Goal: Navigation & Orientation: Understand site structure

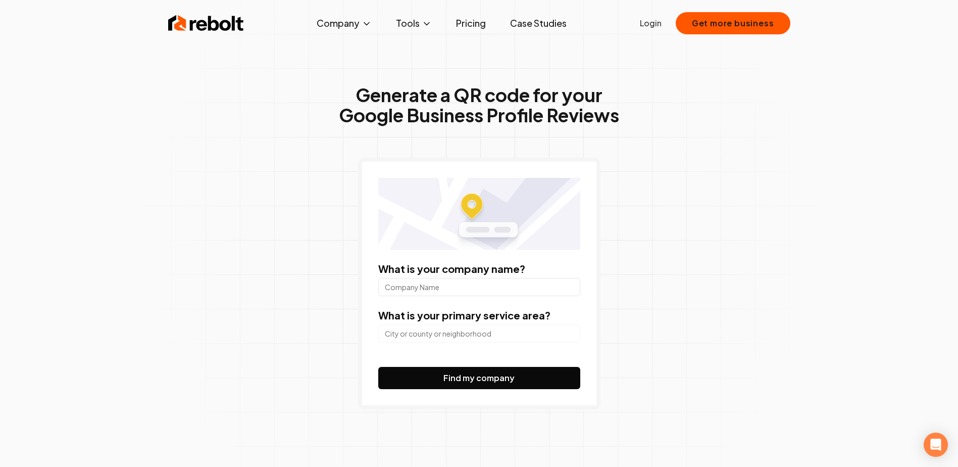
click at [467, 333] on input "search" at bounding box center [479, 333] width 202 height 18
click at [322, 63] on span "About" at bounding box center [324, 59] width 24 height 12
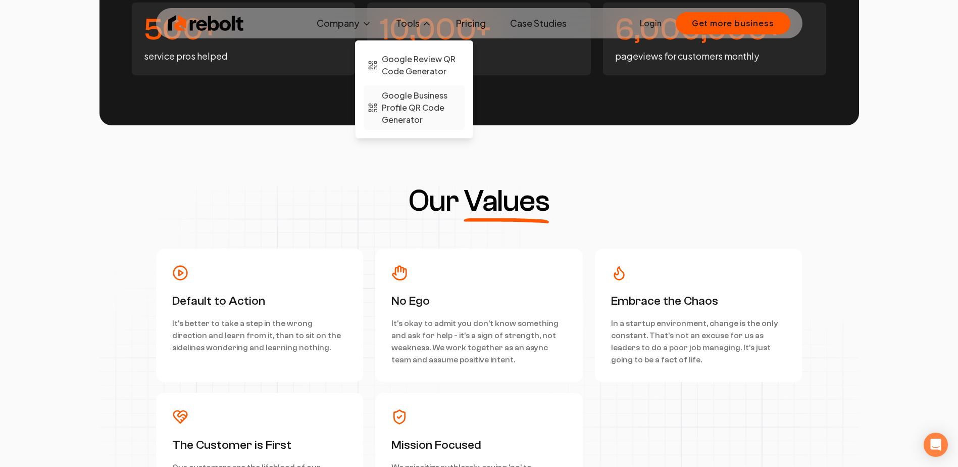
scroll to position [2424, 0]
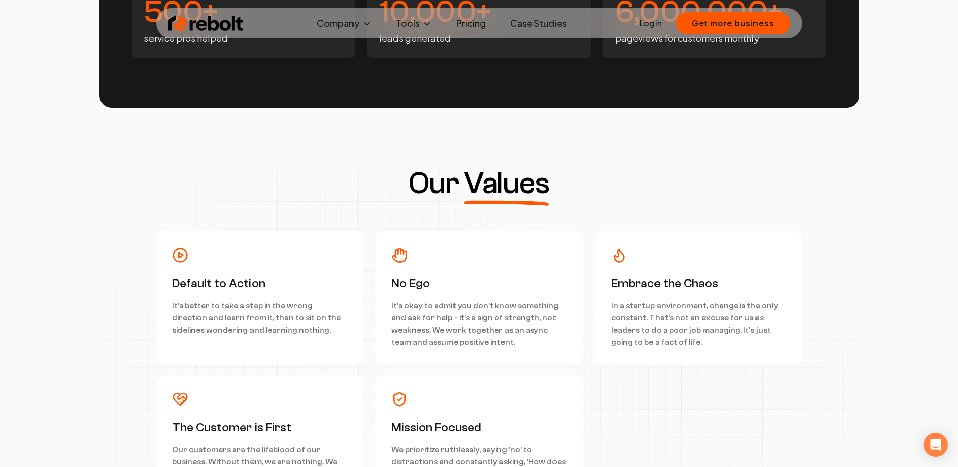
click at [538, 16] on link "Case Studies" at bounding box center [538, 23] width 73 height 20
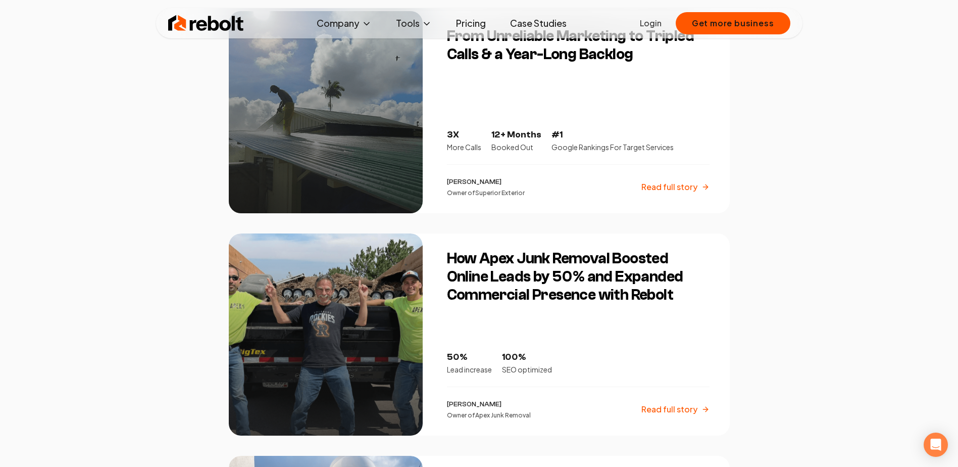
scroll to position [455, 0]
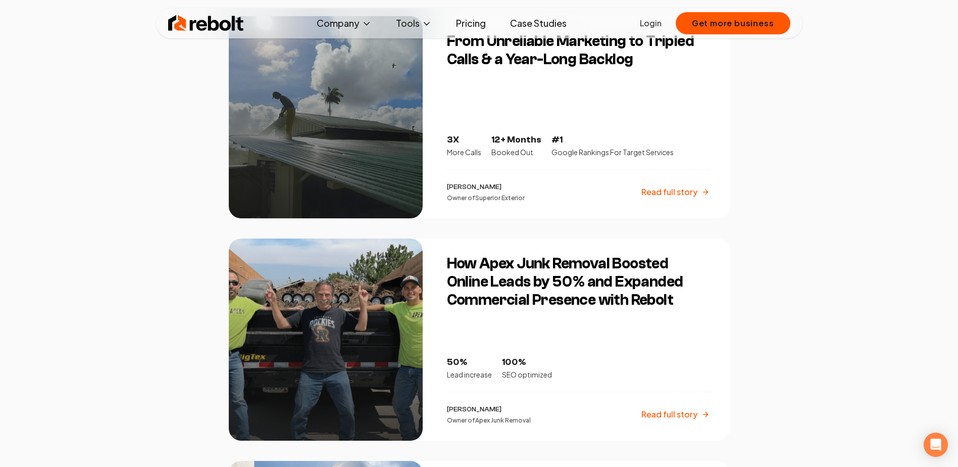
click at [477, 17] on link "Pricing" at bounding box center [471, 23] width 46 height 20
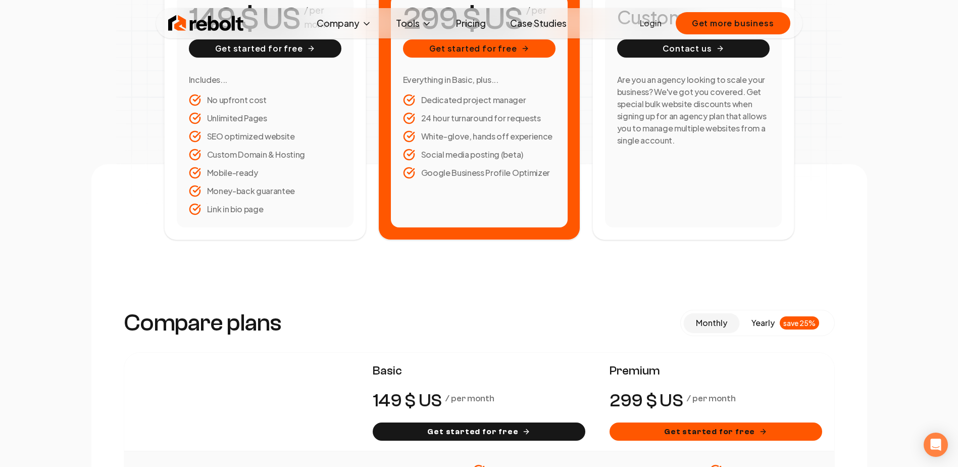
scroll to position [253, 0]
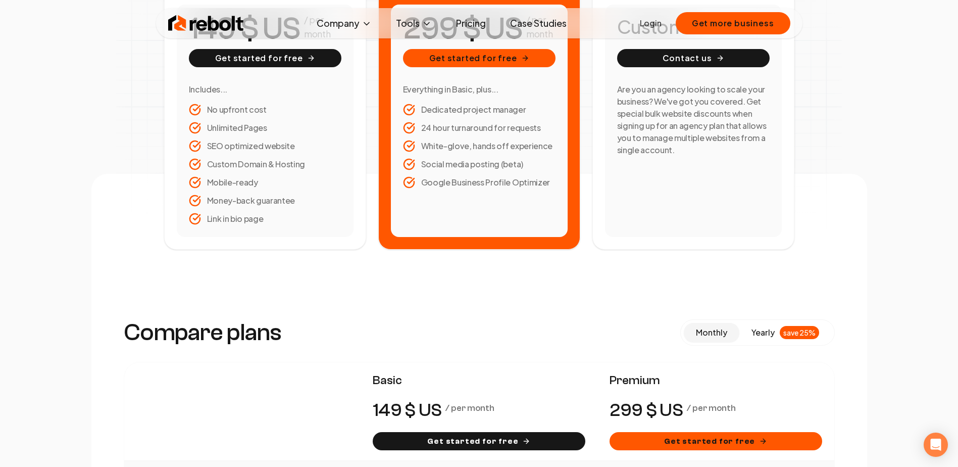
click at [222, 20] on img at bounding box center [206, 23] width 76 height 20
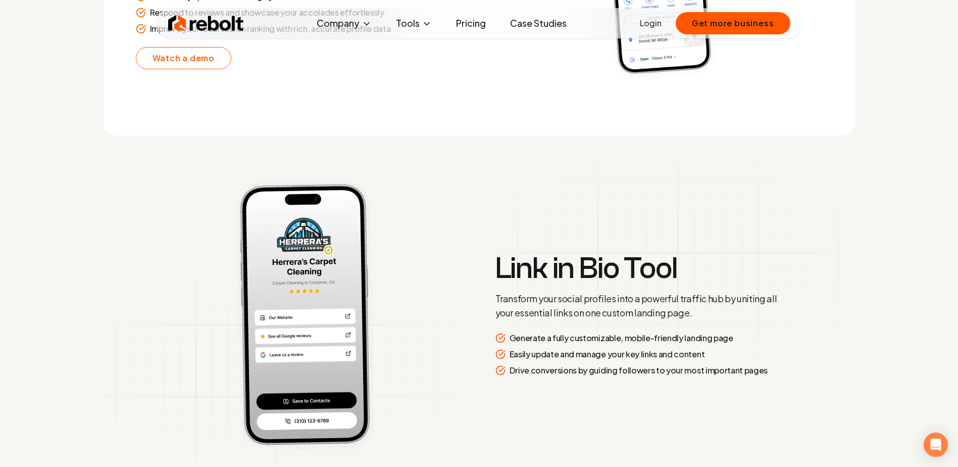
scroll to position [2424, 0]
